Goal: Information Seeking & Learning: Learn about a topic

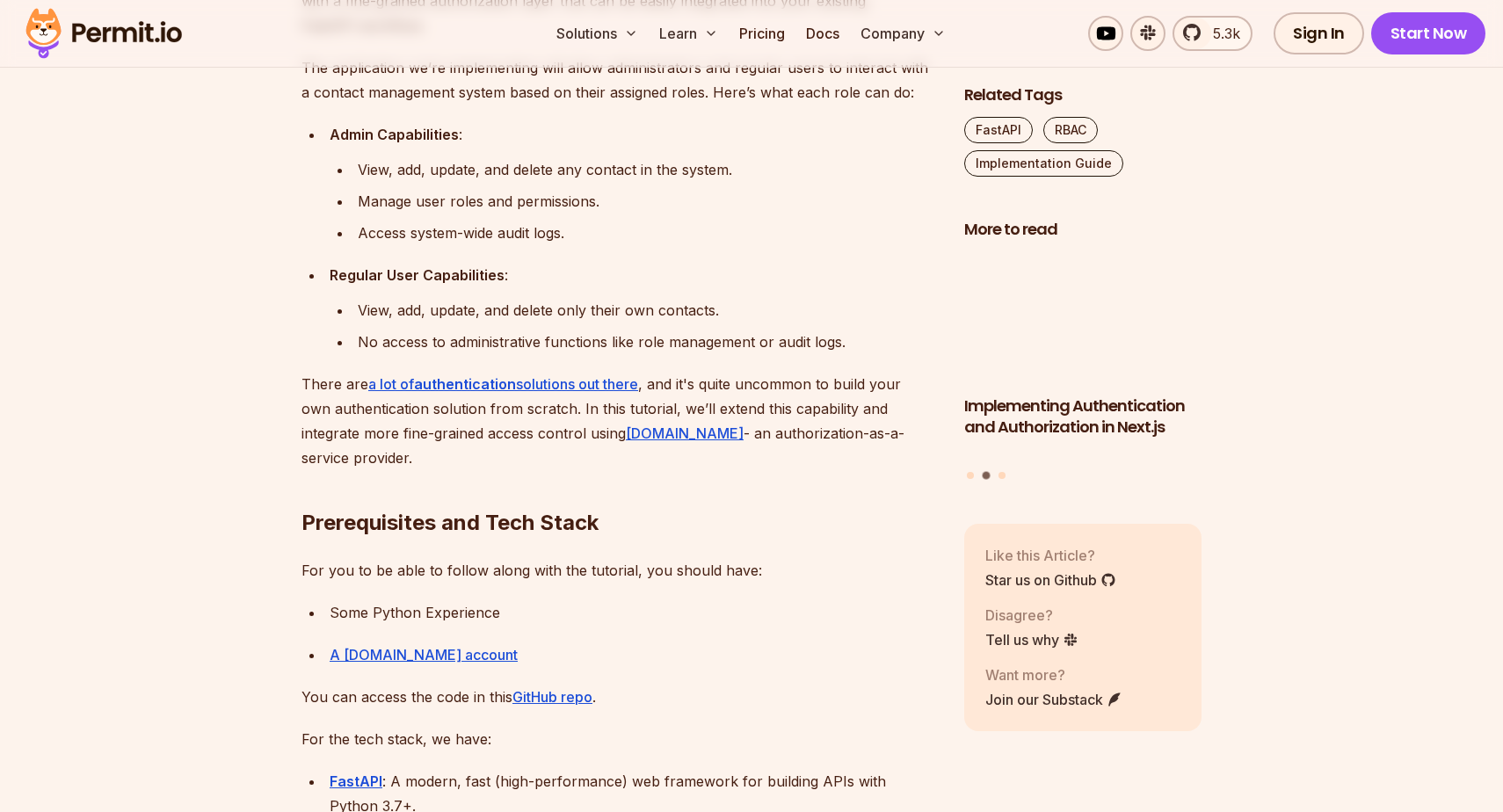
scroll to position [1236, 0]
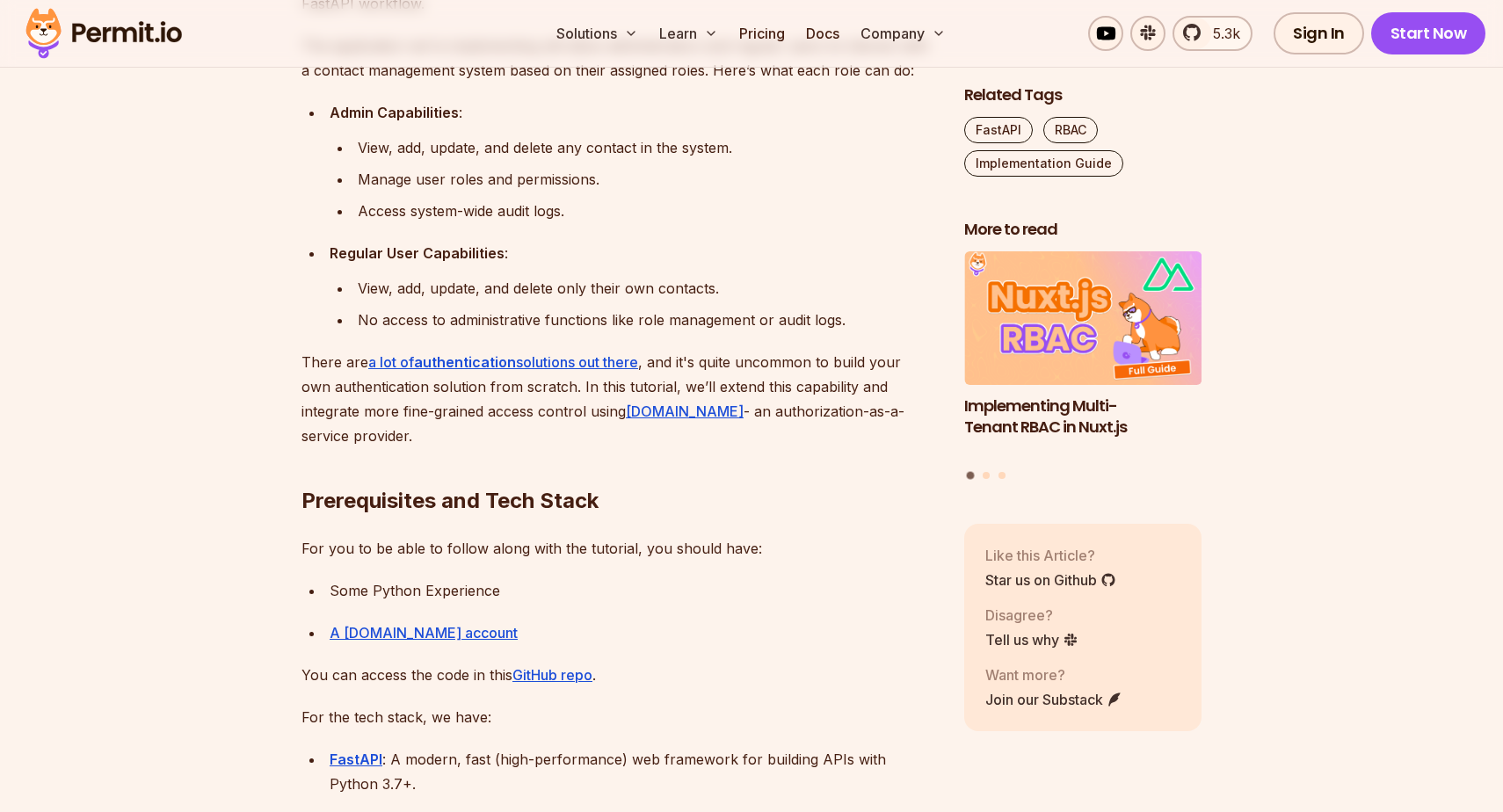
click at [818, 243] on div "Regular User Capabilities :" at bounding box center [633, 253] width 607 height 25
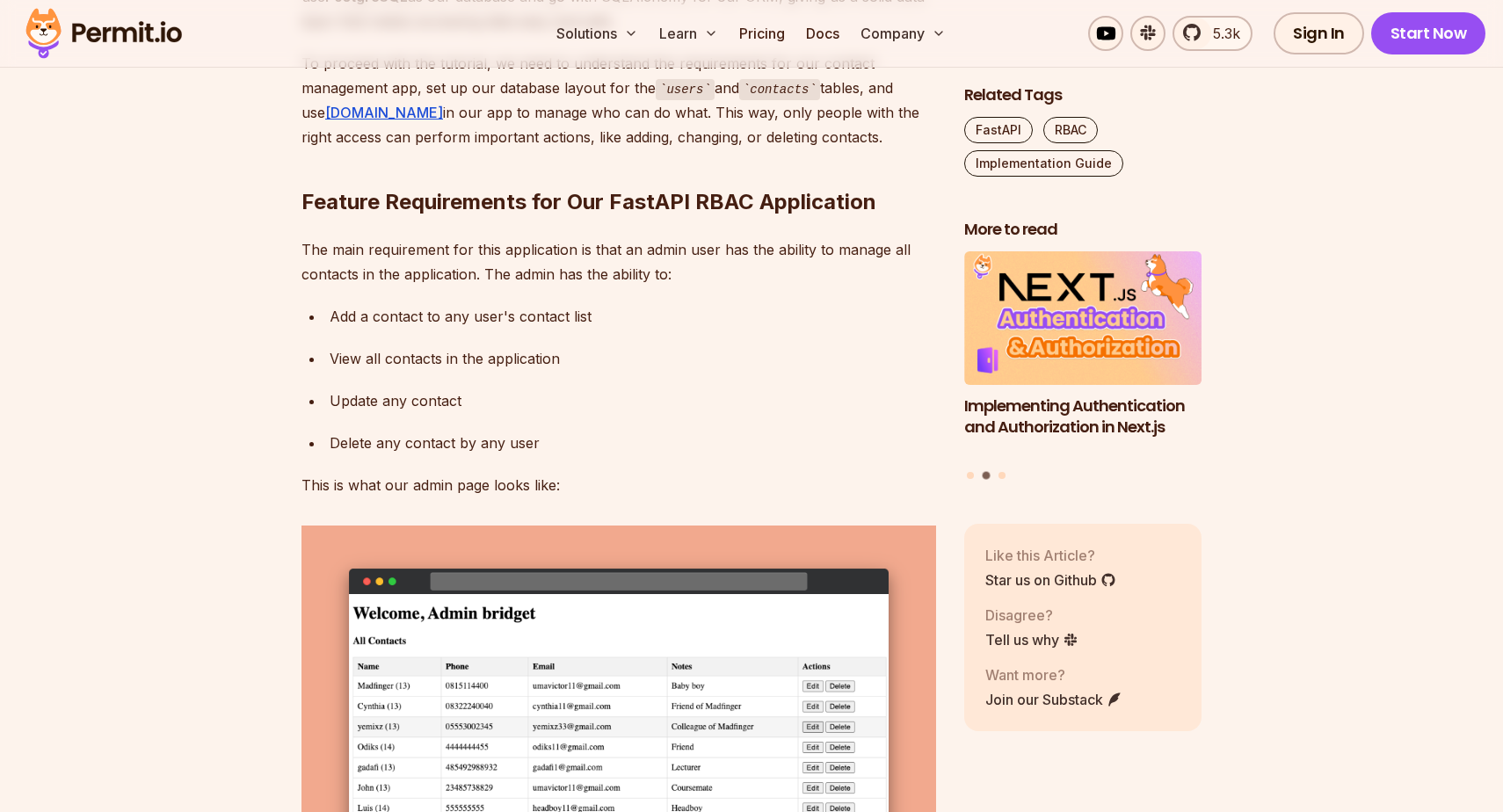
scroll to position [3027, 0]
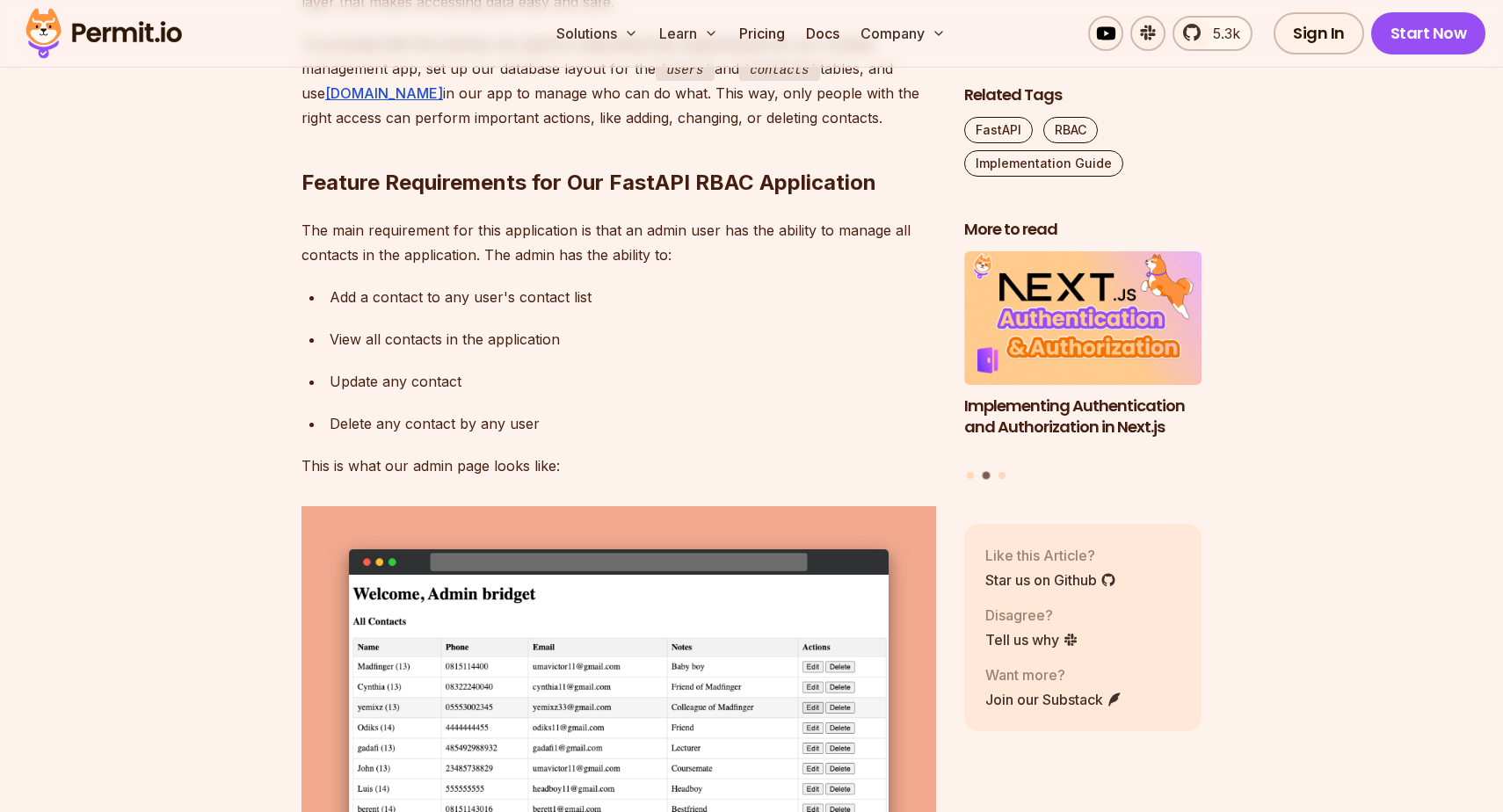
click at [849, 197] on h2 "Feature Requirements for Our FastAPI RBAC Application" at bounding box center [619, 148] width 634 height 99
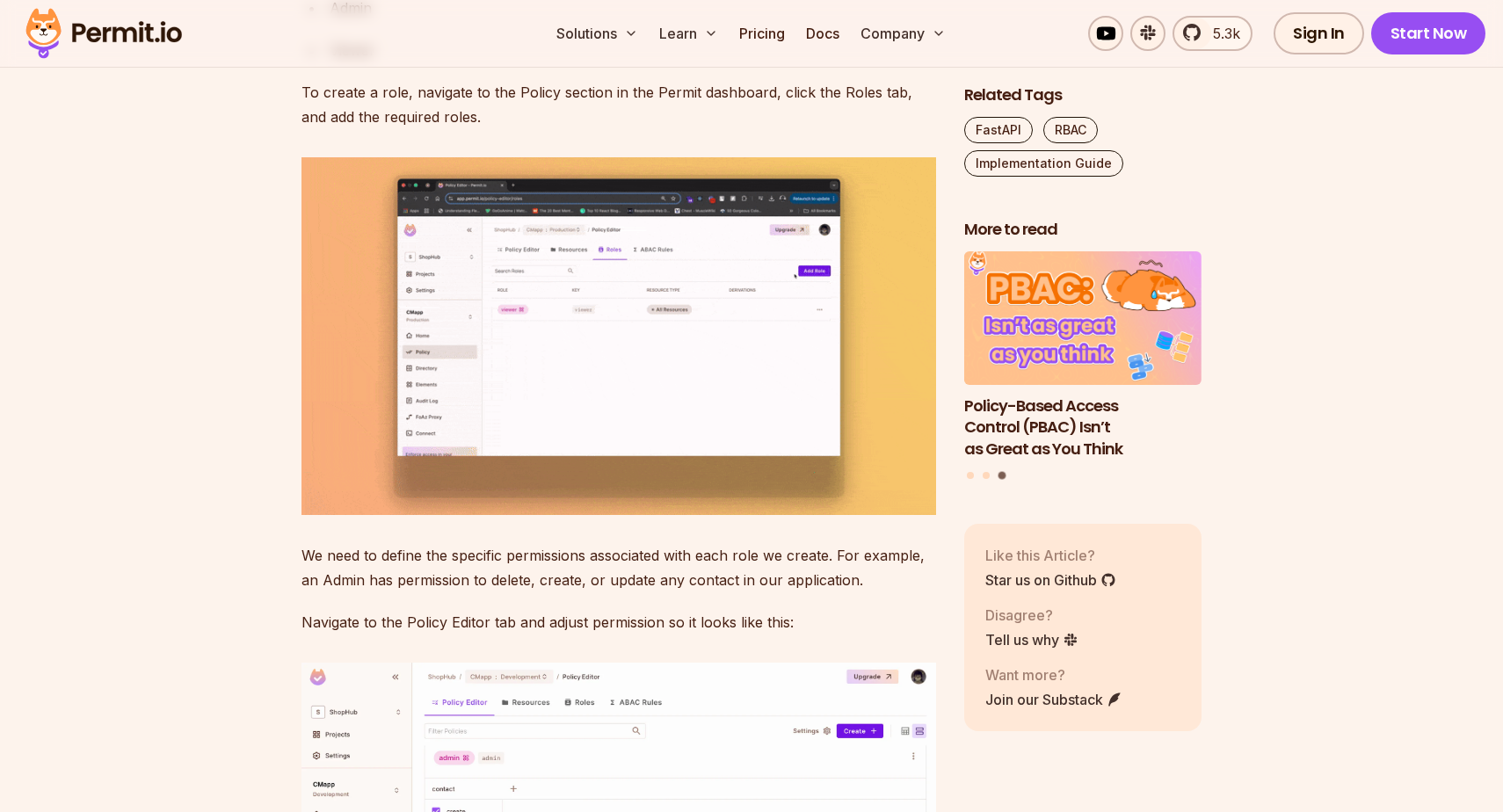
scroll to position [6370, 0]
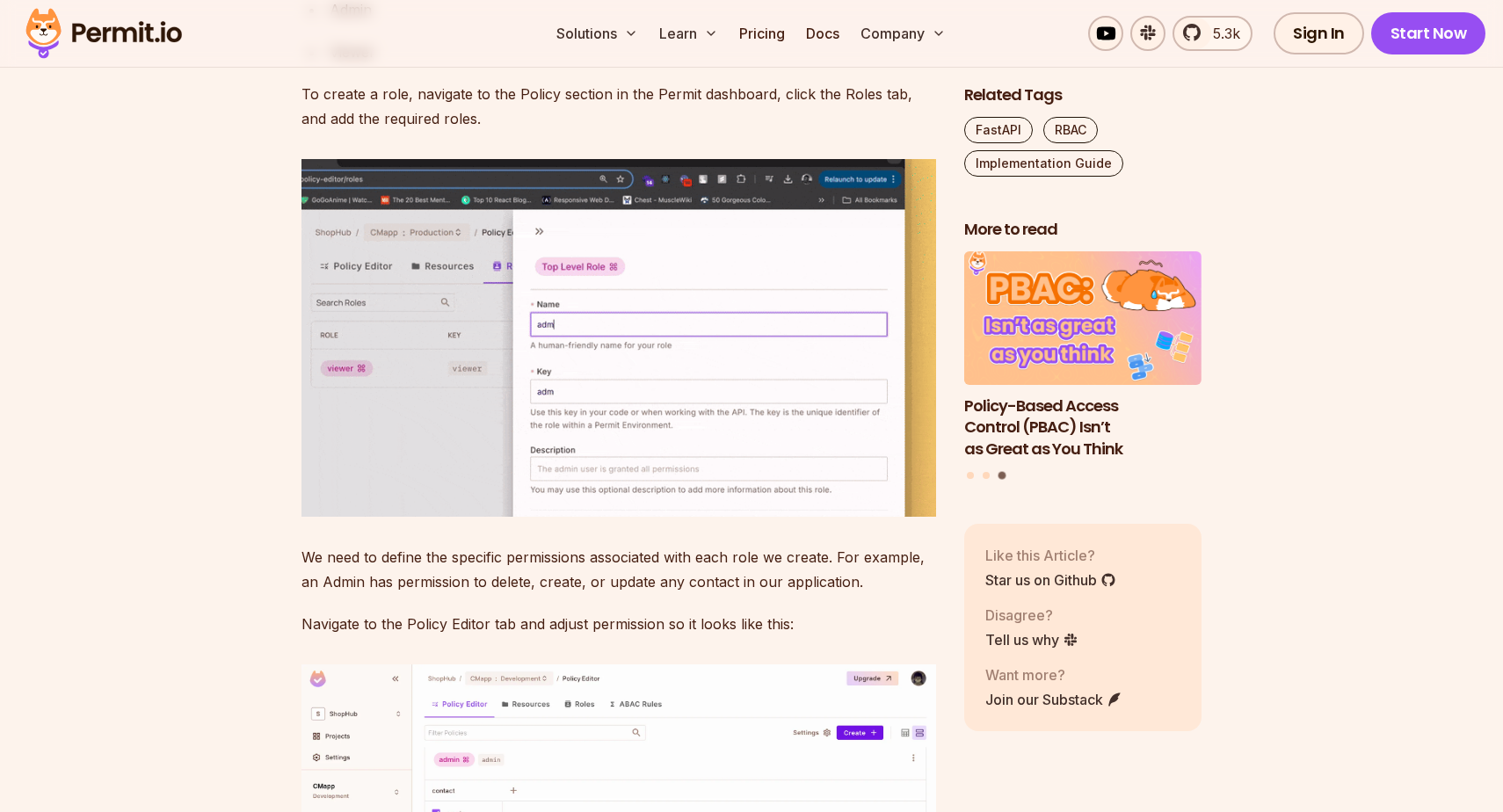
click at [428, 516] on img at bounding box center [619, 337] width 634 height 357
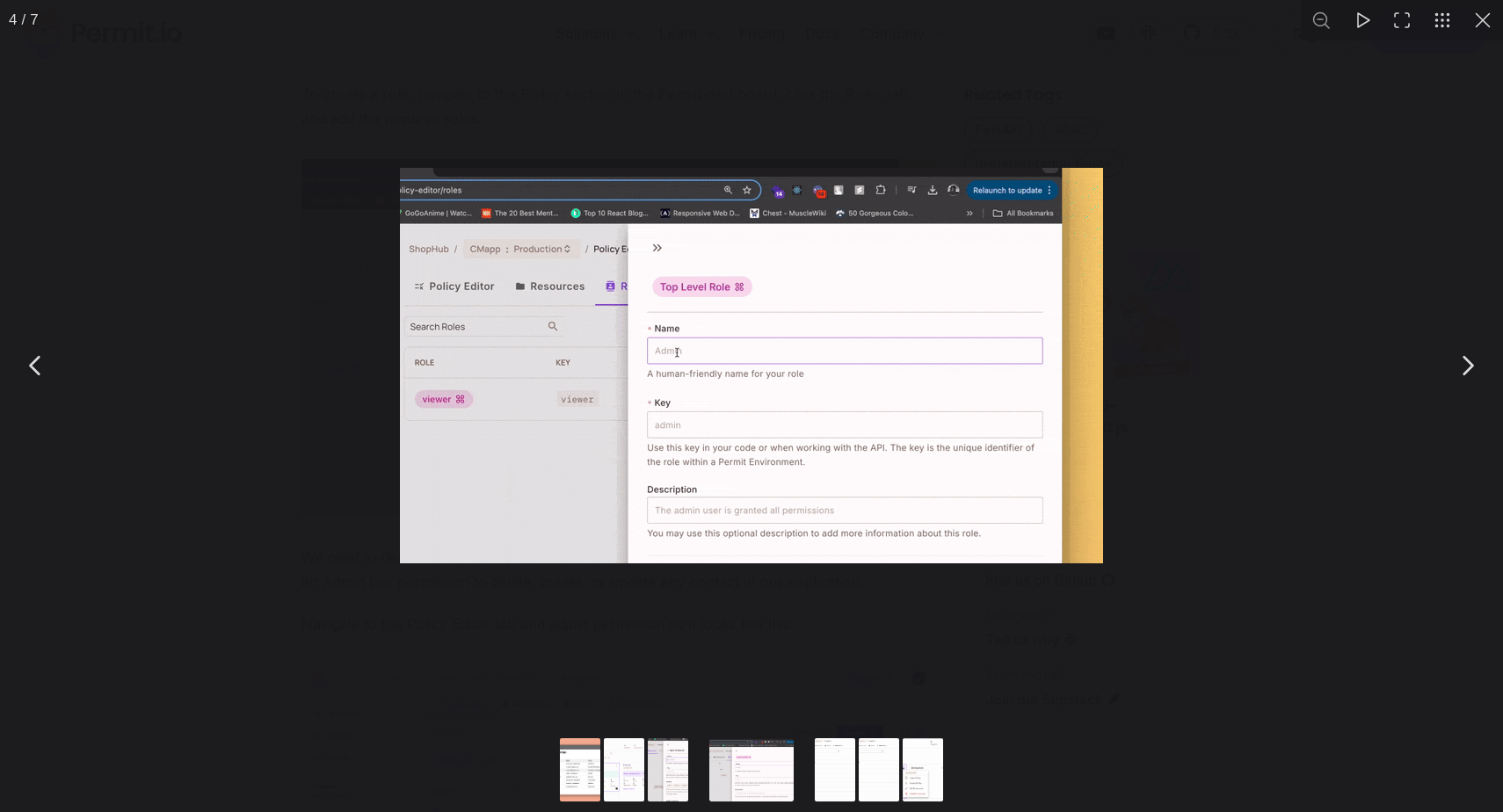
click at [38, 384] on button "You can close this modal content with the ESC key" at bounding box center [36, 365] width 43 height 43
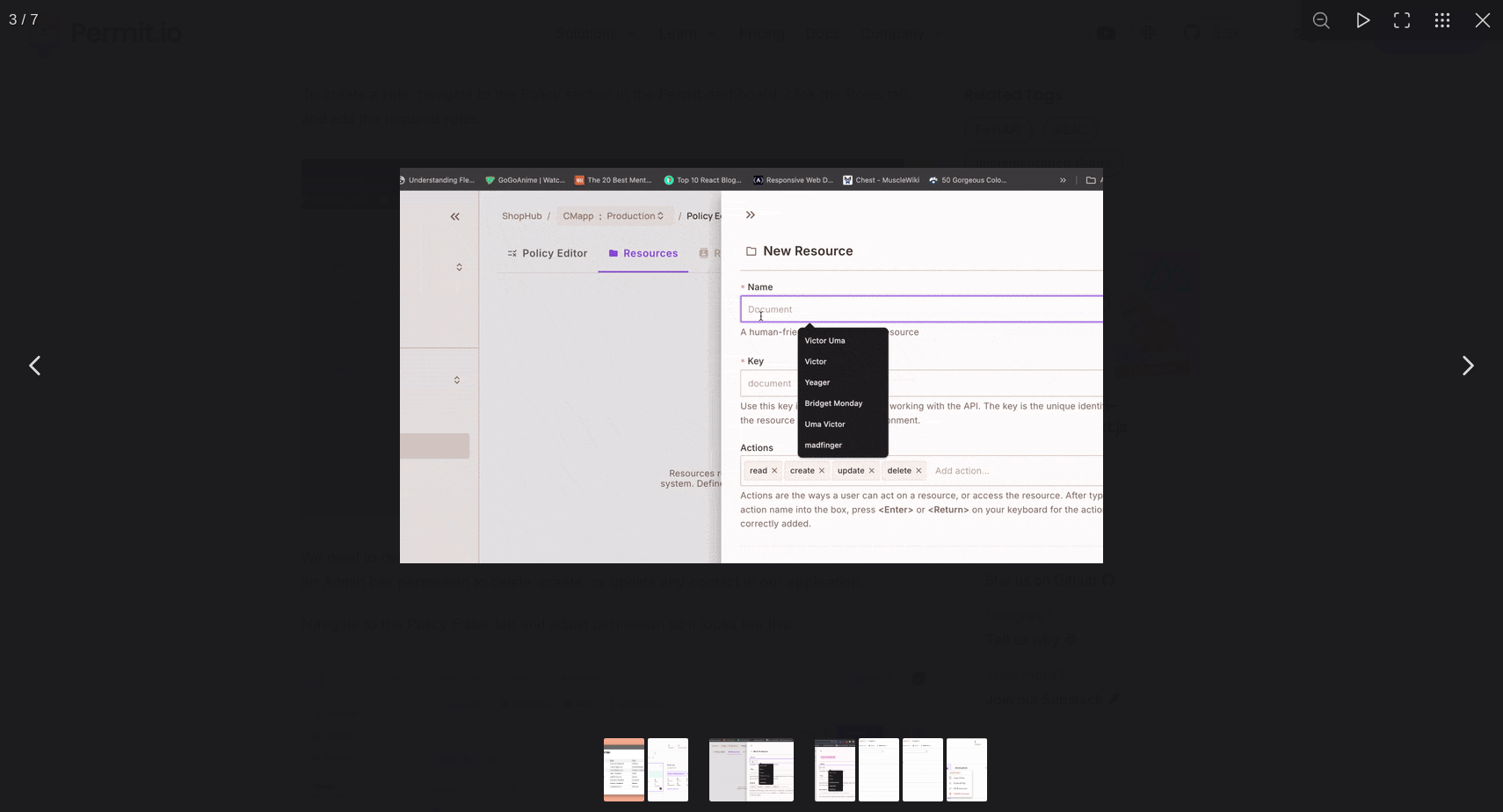
click at [1484, 18] on button "You can close this modal content with the ESC key" at bounding box center [1482, 20] width 41 height 41
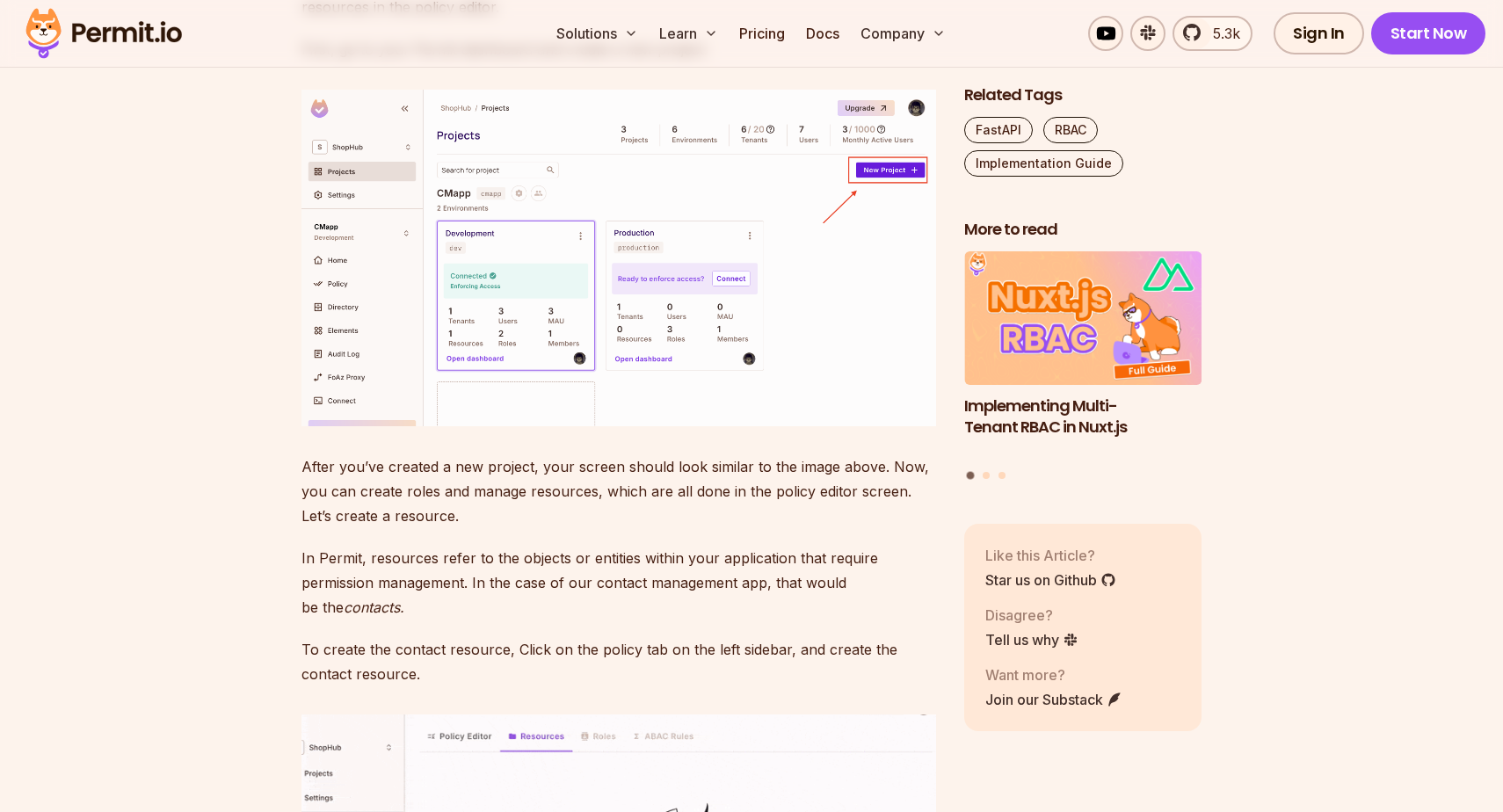
scroll to position [5044, 0]
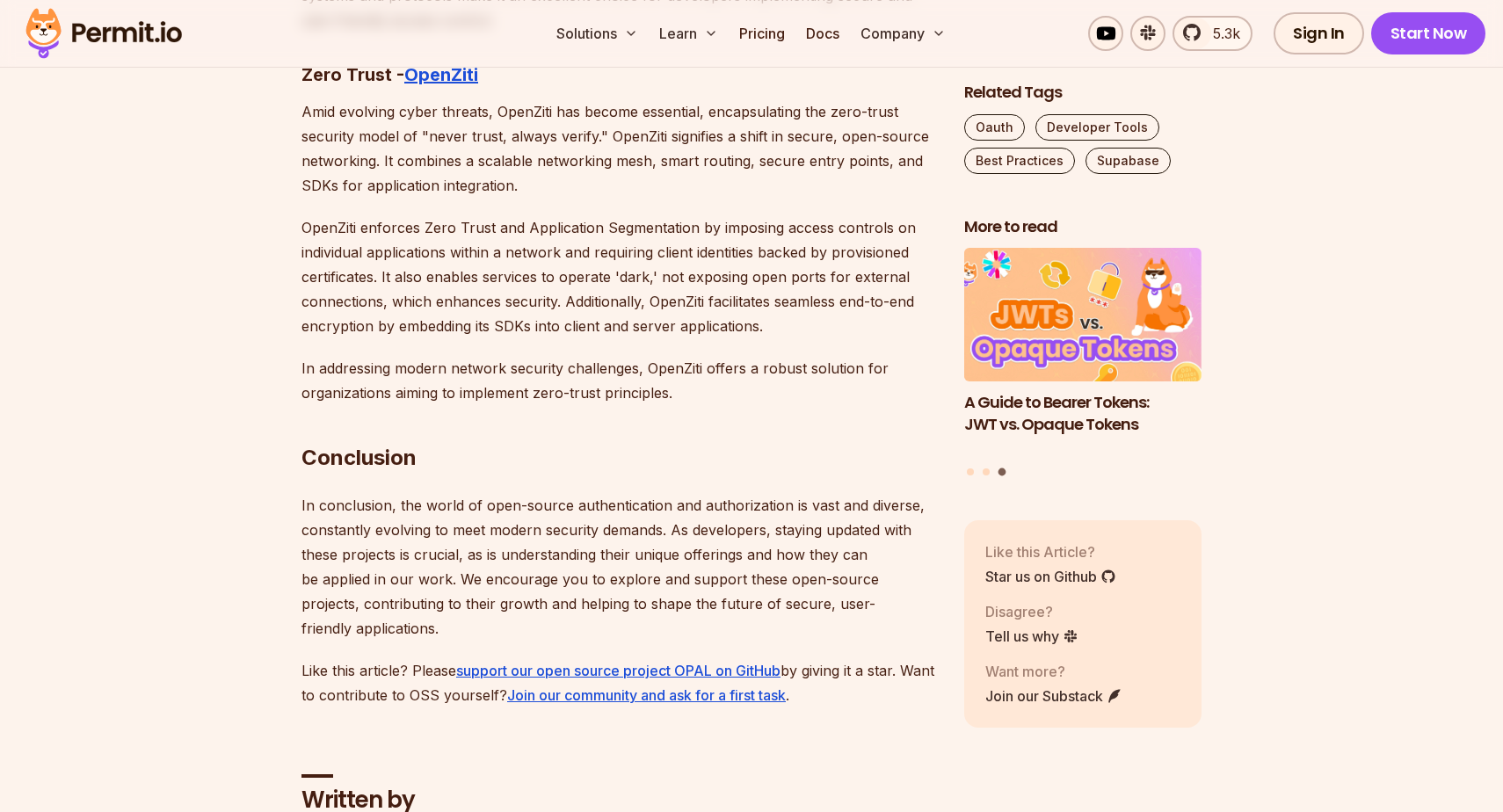
scroll to position [9788, 0]
